Goal: Contribute content: Add original content to the website for others to see

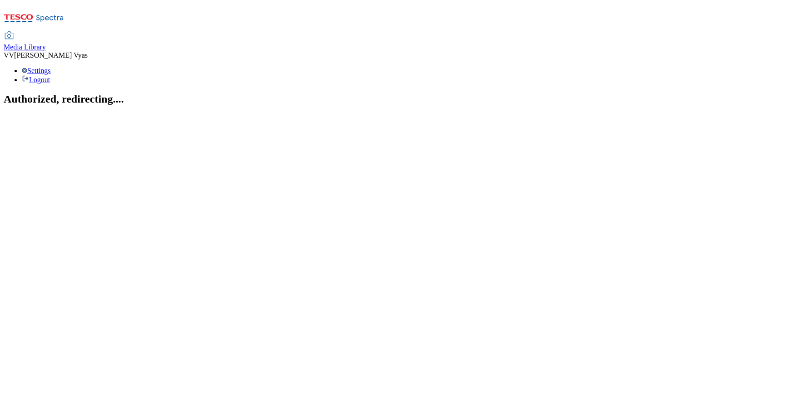
click at [46, 43] on span "Media Library" at bounding box center [25, 47] width 42 height 8
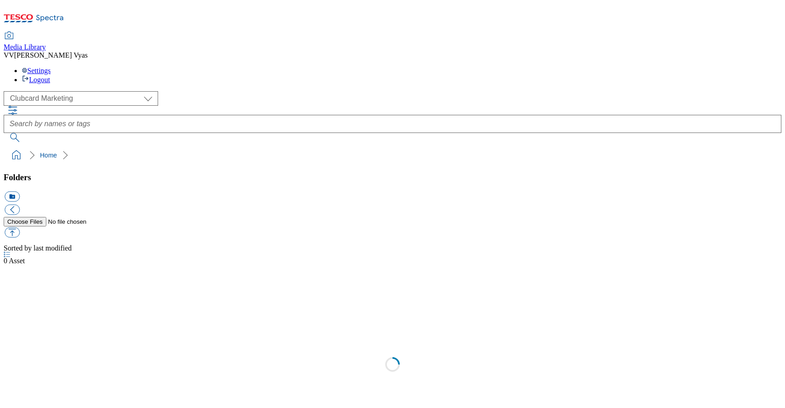
scroll to position [1, 0]
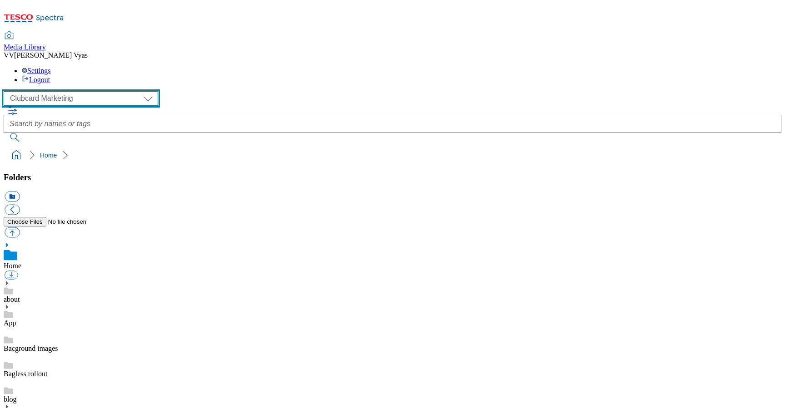
select select "flare-ghs-mktg"
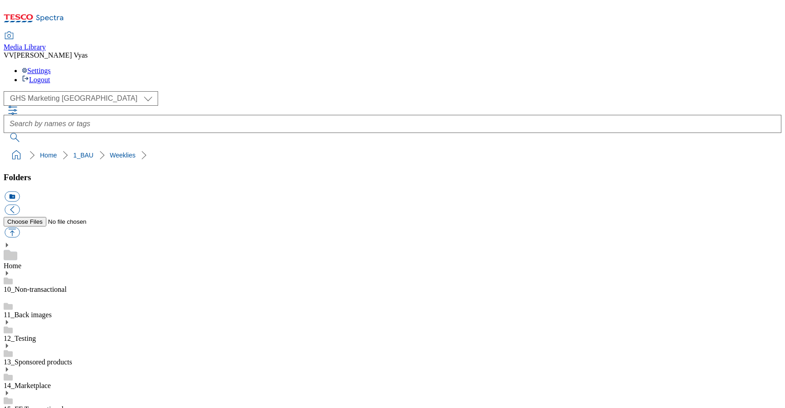
scroll to position [71, 0]
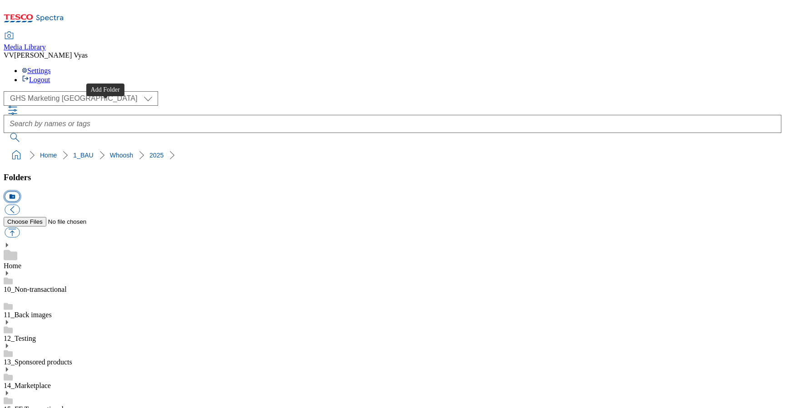
click at [20, 192] on button "icon_new_folder" at bounding box center [12, 197] width 15 height 10
type input "2526"
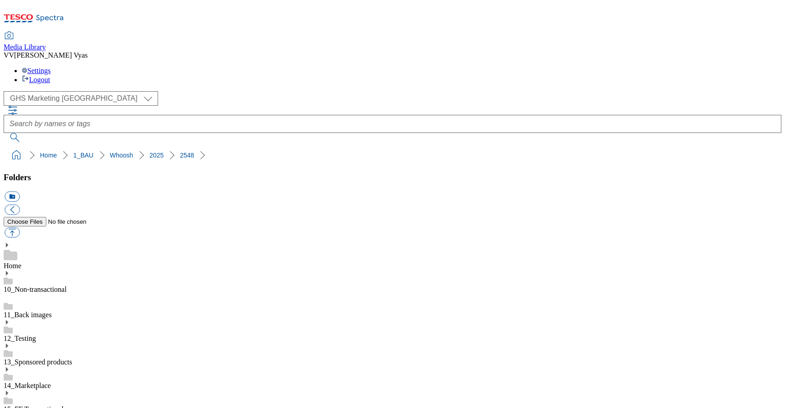
click at [20, 192] on button "icon_new_folder" at bounding box center [12, 197] width 15 height 10
type input "Carousel"
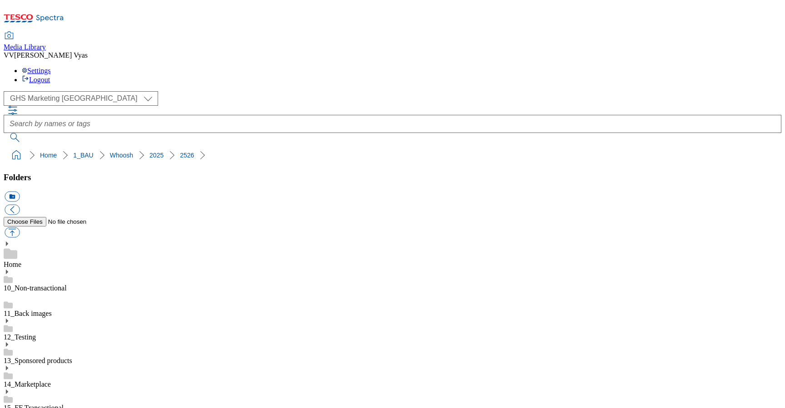
click at [20, 192] on button "icon_new_folder" at bounding box center [12, 197] width 15 height 10
click at [20, 228] on button "button" at bounding box center [12, 233] width 15 height 10
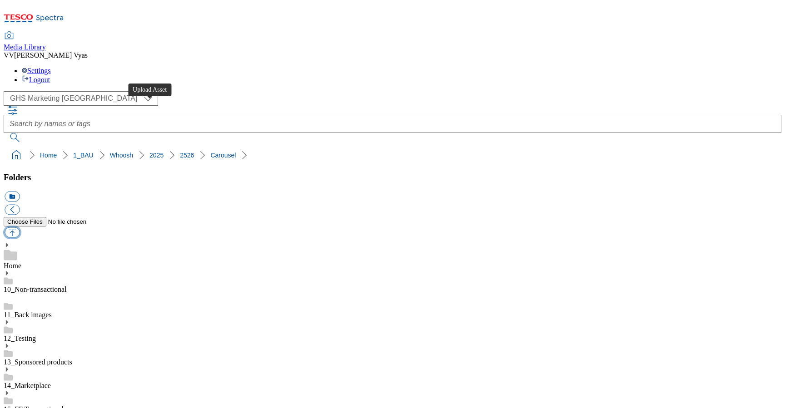
type input "C:\fakepath\2526-Whoosh-Carousel-sandwich.jpg"
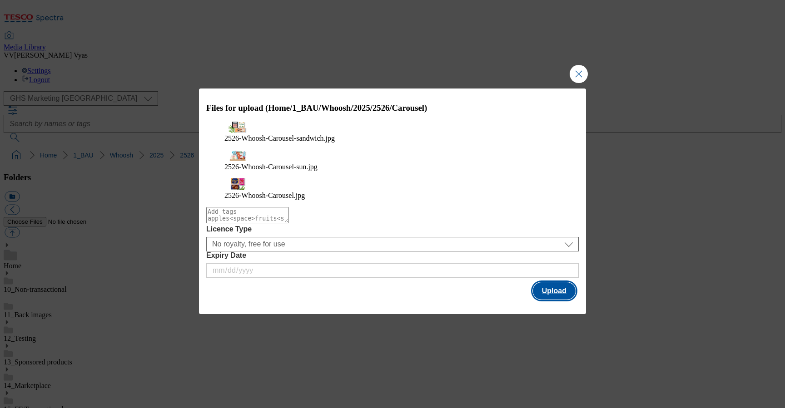
click at [563, 282] on button "Upload" at bounding box center [554, 290] width 43 height 17
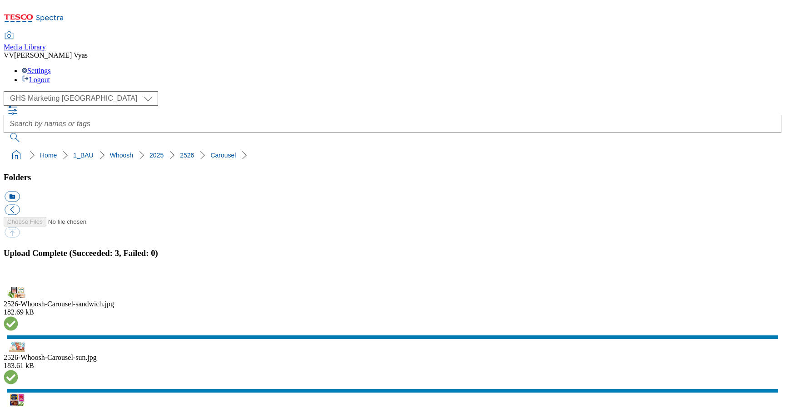
click at [20, 192] on button "icon_new_folder" at bounding box center [12, 197] width 15 height 10
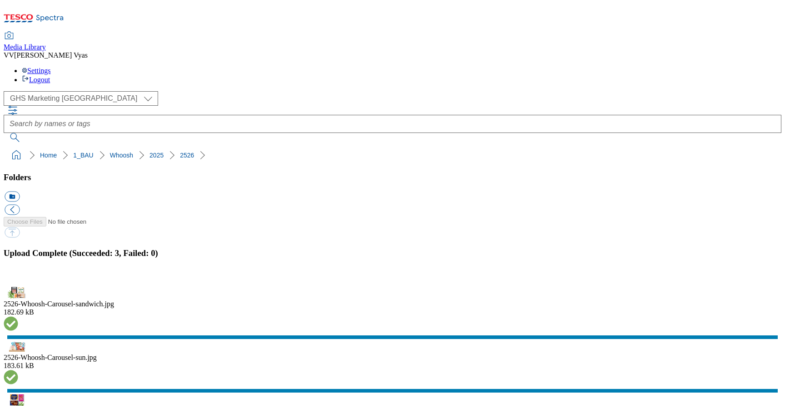
type input "Trade Stamp"
click at [18, 277] on button "button" at bounding box center [12, 281] width 14 height 9
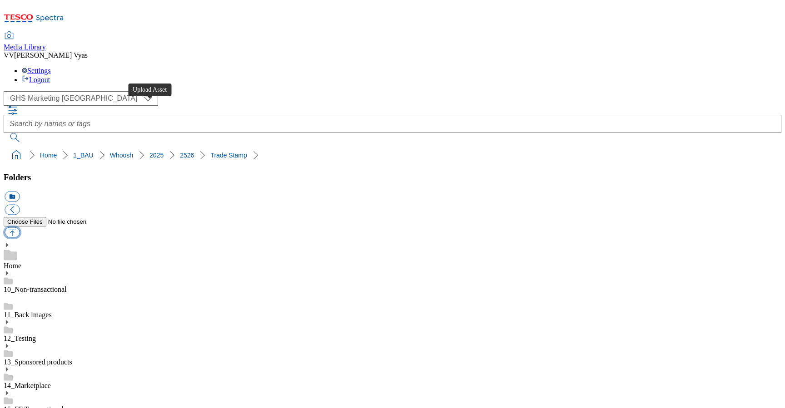
click at [20, 228] on button "button" at bounding box center [12, 233] width 15 height 10
type input "C:\fakepath\2526-Whoosh-Stamp-breakfast.jpg"
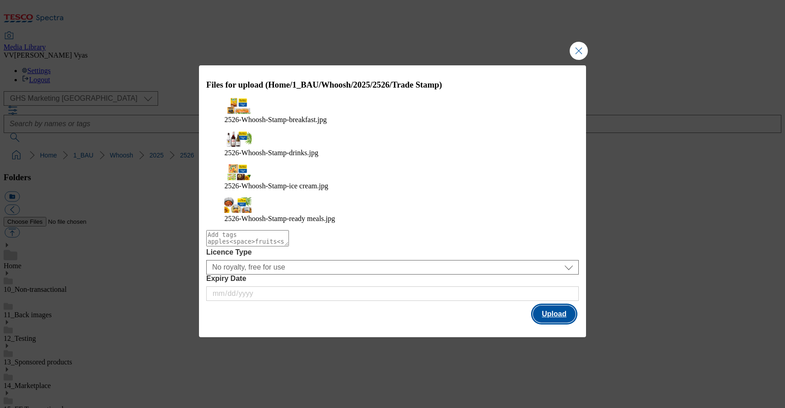
click at [559, 306] on button "Upload" at bounding box center [554, 314] width 43 height 17
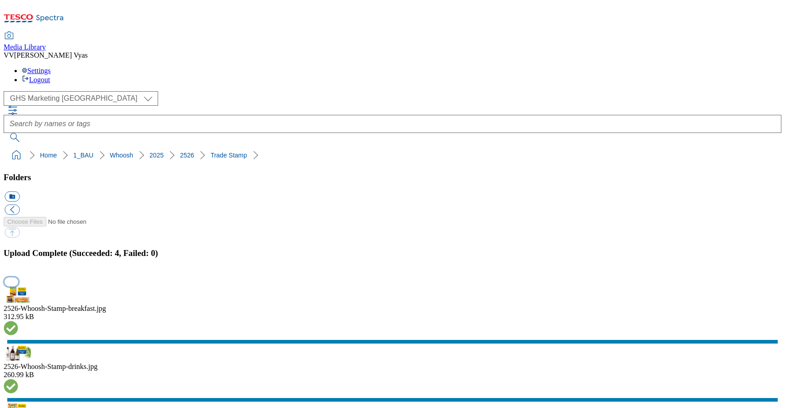
click at [18, 277] on button "button" at bounding box center [12, 281] width 14 height 9
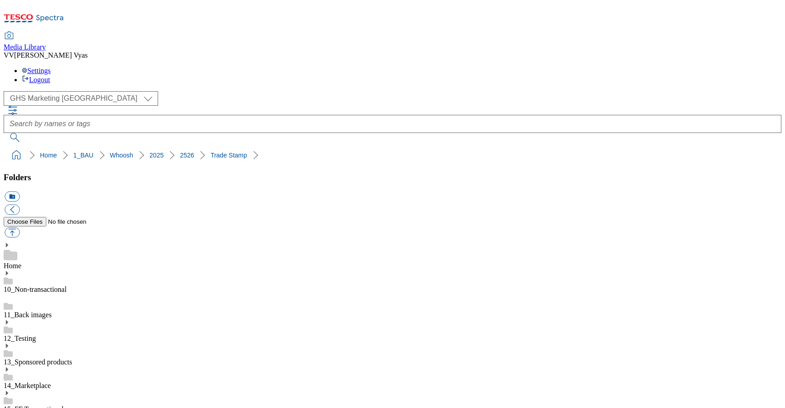
click at [20, 192] on button "icon_new_folder" at bounding box center [12, 197] width 15 height 10
type input "Ser"
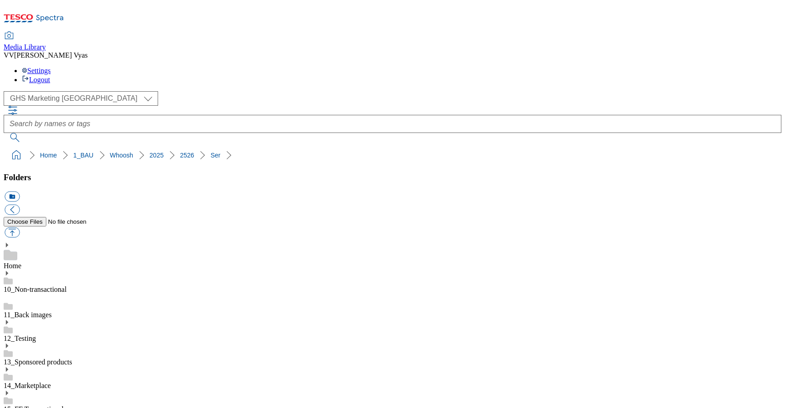
click at [20, 228] on button "button" at bounding box center [12, 233] width 15 height 10
type input "C:\fakepath\2526-Whoosh-650x200-beans.jpg"
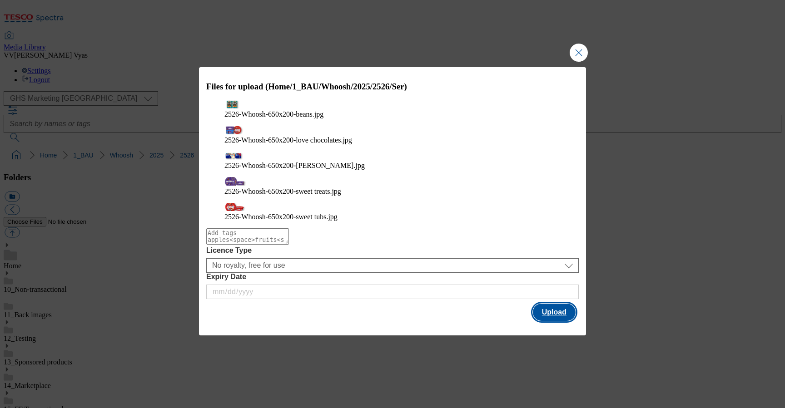
click at [565, 304] on button "Upload" at bounding box center [554, 312] width 43 height 17
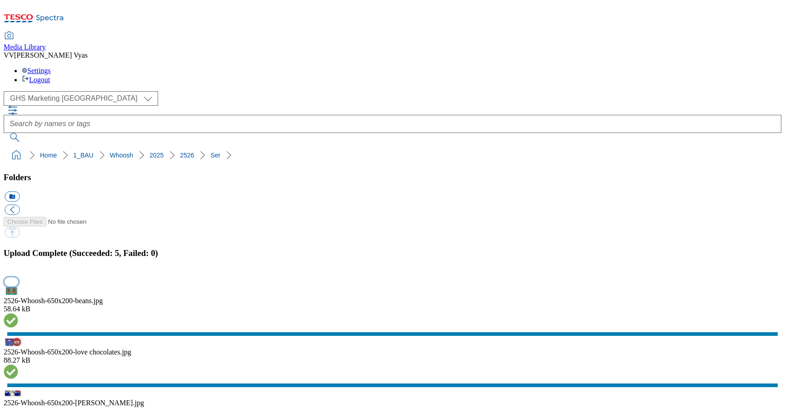
click at [18, 277] on button "button" at bounding box center [12, 281] width 14 height 9
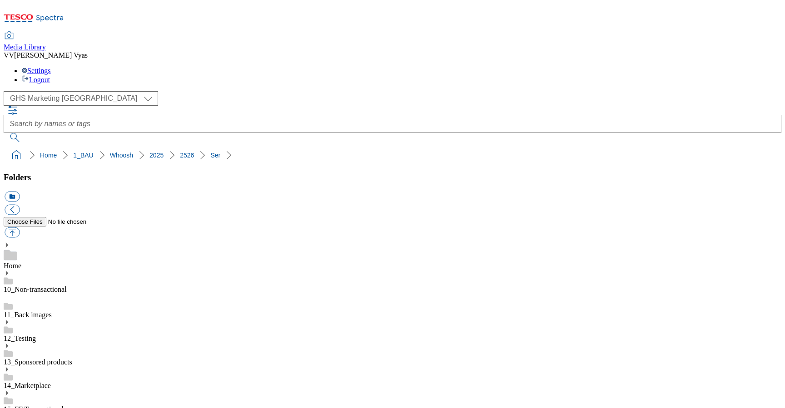
drag, startPoint x: 173, startPoint y: 86, endPoint x: 4, endPoint y: 88, distance: 169.4
click at [4, 147] on nav "Home 1_BAU Whoosh 2025 2526" at bounding box center [392, 155] width 777 height 17
copy ol "Home 1_BAU Whoosh 2025 2526"
